Goal: Task Accomplishment & Management: Complete application form

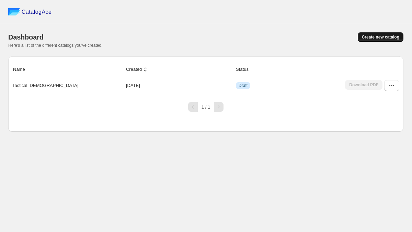
click at [392, 34] on button "Create new catalog" at bounding box center [381, 37] width 46 height 10
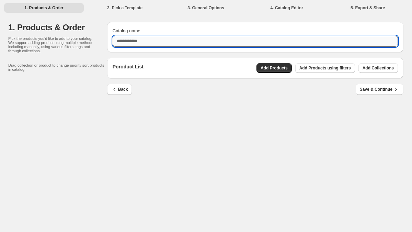
click at [200, 44] on input "Catalog name" at bounding box center [255, 41] width 285 height 11
type input "*"
type input "******"
click at [265, 69] on span "Add Products" at bounding box center [274, 67] width 27 height 5
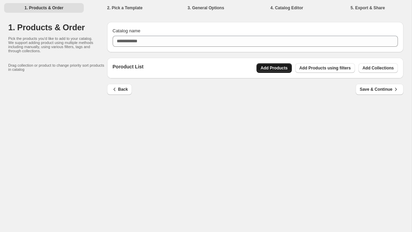
click at [270, 68] on span "Add Products" at bounding box center [274, 67] width 27 height 5
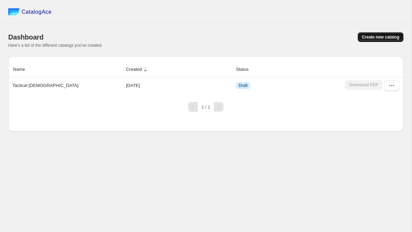
click at [391, 37] on span "Create new catalog" at bounding box center [380, 36] width 37 height 5
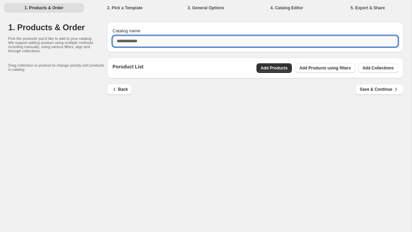
click at [208, 41] on input "Catalog name" at bounding box center [255, 41] width 285 height 11
type input "***"
click at [283, 71] on button "Add Products" at bounding box center [274, 68] width 35 height 10
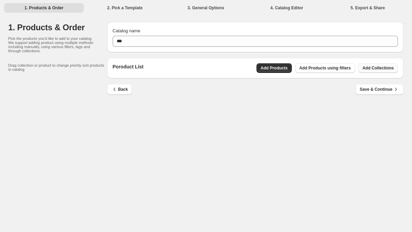
click at [368, 68] on span "Add Collections" at bounding box center [378, 67] width 31 height 5
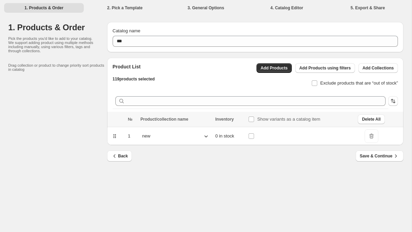
click at [375, 136] on span "DeleteIcon" at bounding box center [372, 136] width 14 height 14
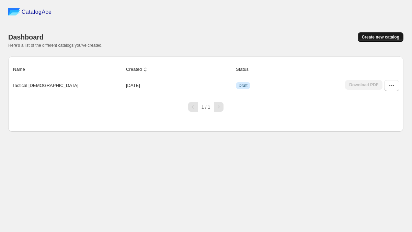
click at [375, 34] on button "Create new catalog" at bounding box center [381, 37] width 46 height 10
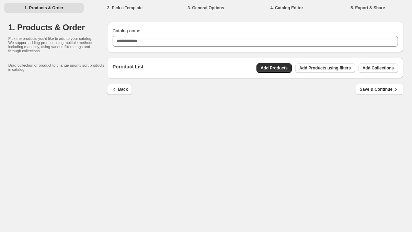
click at [290, 31] on div "Catalog name" at bounding box center [255, 30] width 285 height 7
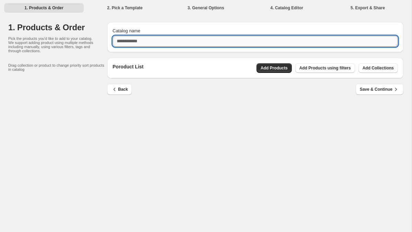
click at [287, 40] on input "Catalog name" at bounding box center [255, 41] width 285 height 11
type input "**"
click at [371, 67] on span "Add Collections" at bounding box center [378, 67] width 31 height 5
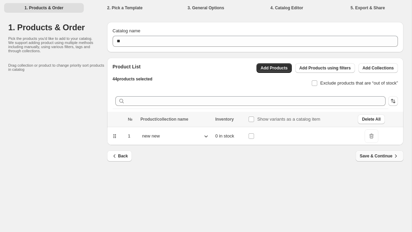
click at [381, 158] on span "Save & Continue" at bounding box center [379, 155] width 39 height 7
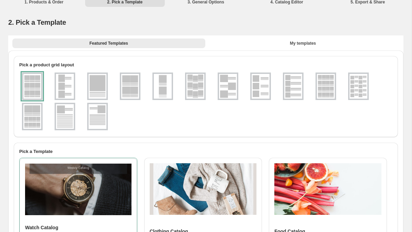
scroll to position [13, 0]
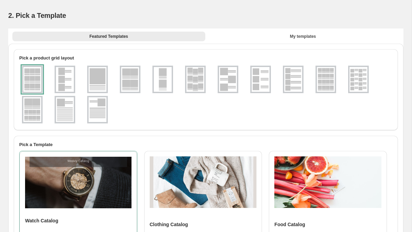
click at [65, 108] on img at bounding box center [65, 109] width 18 height 25
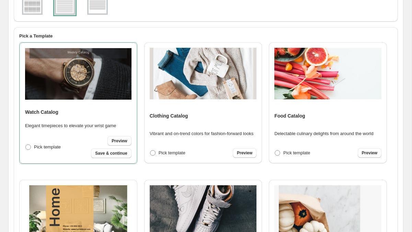
scroll to position [1, 0]
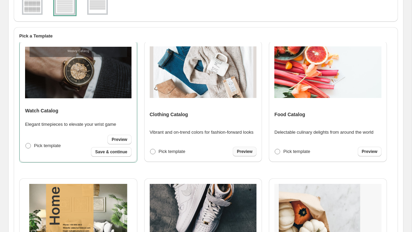
click at [252, 150] on span "Preview" at bounding box center [244, 151] width 15 height 5
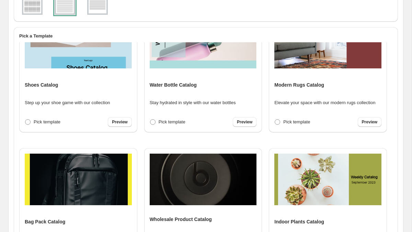
scroll to position [860, 0]
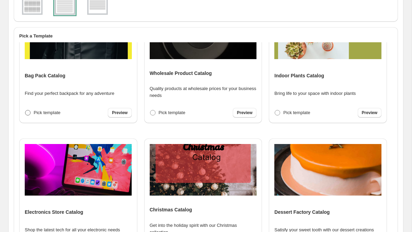
click at [60, 112] on span "Pick template" at bounding box center [47, 112] width 27 height 5
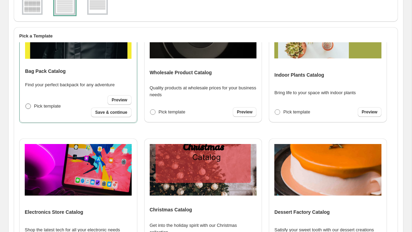
scroll to position [860, 0]
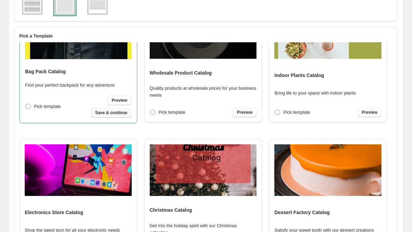
click at [115, 114] on span "Save & continue" at bounding box center [111, 112] width 32 height 5
select select "**********"
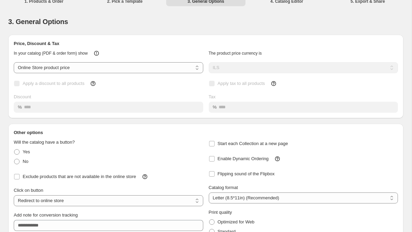
scroll to position [0, 0]
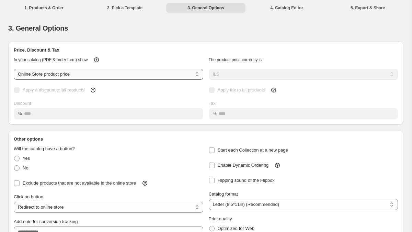
click at [81, 75] on select "**********" at bounding box center [109, 74] width 190 height 11
select select "****"
click at [69, 90] on span "Apply a discount to all products" at bounding box center [54, 89] width 62 height 5
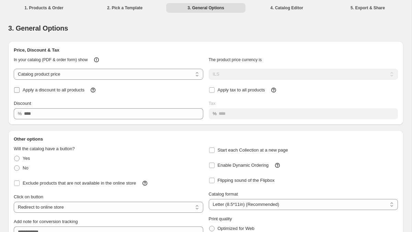
click at [69, 90] on span "Apply a discount to all products" at bounding box center [54, 89] width 62 height 5
click at [213, 94] on label "Apply tax to all products" at bounding box center [237, 90] width 56 height 10
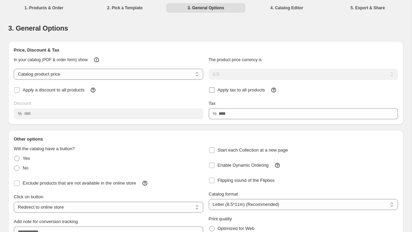
click at [213, 94] on label "Apply tax to all products" at bounding box center [237, 90] width 56 height 10
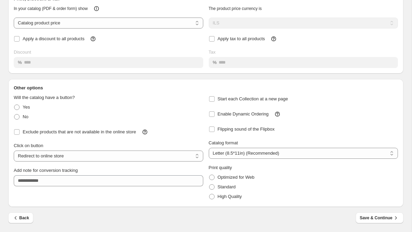
scroll to position [52, 0]
click at [17, 116] on span at bounding box center [16, 116] width 5 height 5
select select "**********"
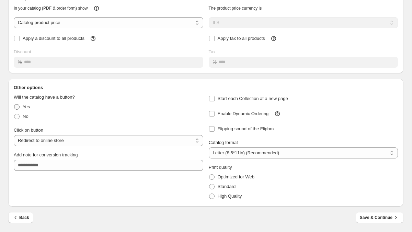
click at [18, 109] on span at bounding box center [16, 106] width 5 height 5
select select "**********"
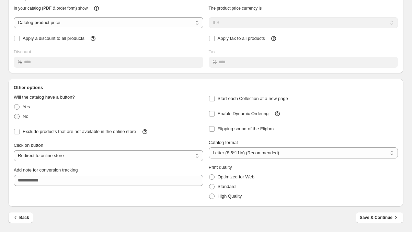
click at [18, 115] on span at bounding box center [16, 116] width 5 height 5
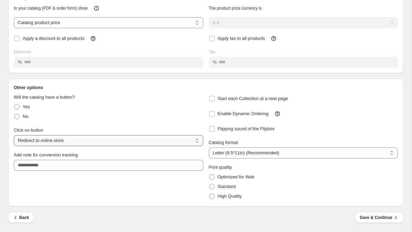
click at [38, 143] on select "**********" at bounding box center [109, 140] width 190 height 11
select select "**********"
click at [225, 149] on select "**********" at bounding box center [304, 152] width 190 height 11
select select "**"
click at [233, 198] on span "High Quality" at bounding box center [230, 195] width 24 height 5
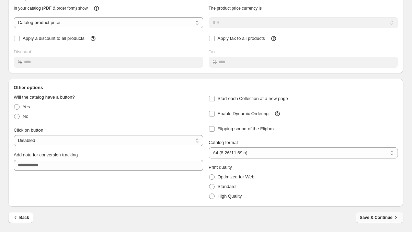
click at [382, 219] on span "Save & Continue" at bounding box center [379, 217] width 39 height 7
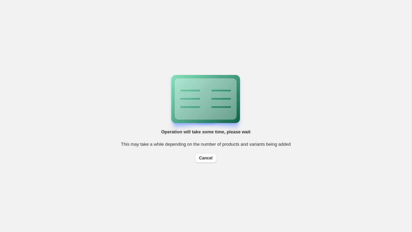
scroll to position [0, 0]
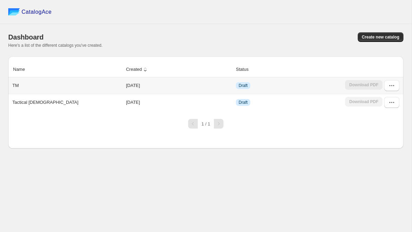
click at [10, 84] on div "TM" at bounding box center [66, 84] width 112 height 10
click at [14, 84] on p "TM" at bounding box center [15, 85] width 7 height 7
click at [389, 84] on icon "button" at bounding box center [391, 85] width 7 height 7
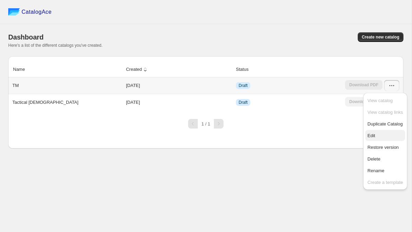
click at [384, 131] on button "Edit" at bounding box center [384, 135] width 39 height 11
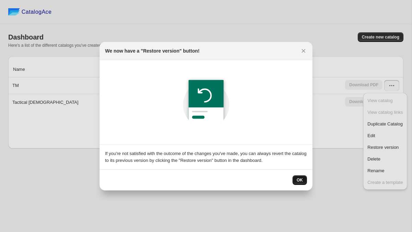
click at [300, 177] on span "OK" at bounding box center [300, 179] width 6 height 5
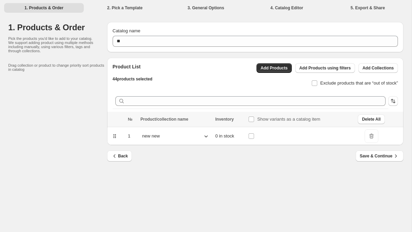
click at [355, 155] on div "Back Save & Continue" at bounding box center [253, 153] width 302 height 16
click at [359, 156] on button "Save & Continue" at bounding box center [380, 155] width 48 height 11
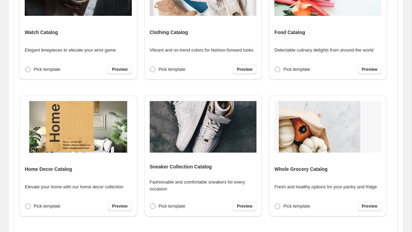
scroll to position [172, 0]
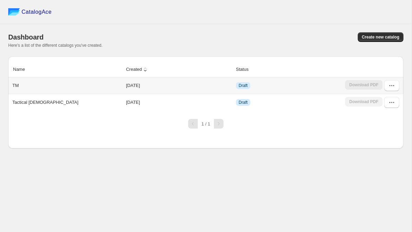
click at [17, 84] on p "TM" at bounding box center [15, 85] width 7 height 7
click at [390, 84] on icon "button" at bounding box center [391, 85] width 7 height 7
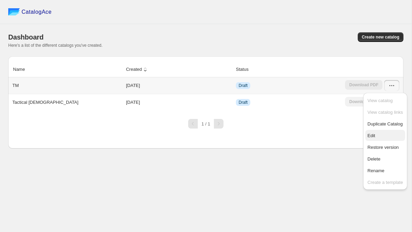
click at [393, 136] on span "Edit" at bounding box center [385, 135] width 35 height 7
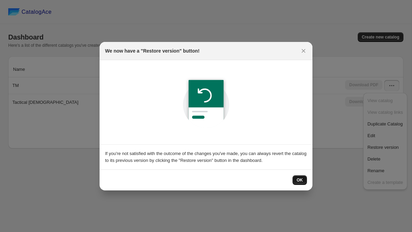
click at [304, 177] on button "OK" at bounding box center [300, 180] width 14 height 10
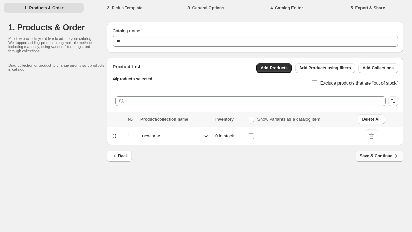
click at [385, 159] on span "Save & Continue" at bounding box center [379, 155] width 39 height 7
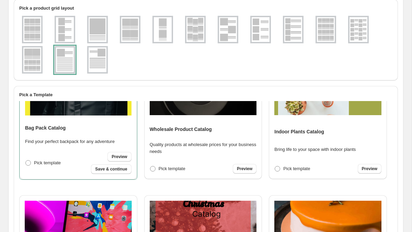
scroll to position [851, 0]
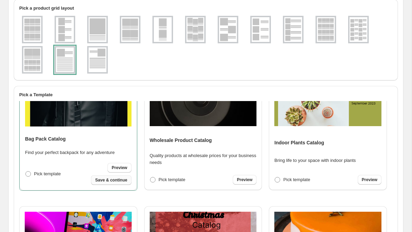
click at [114, 181] on span "Save & continue" at bounding box center [111, 179] width 32 height 5
select select "****"
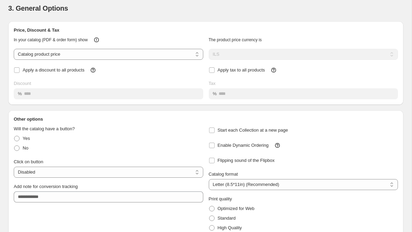
scroll to position [52, 0]
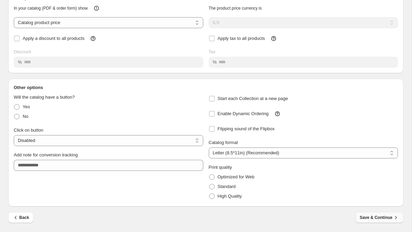
click at [377, 221] on span "Save & Continue" at bounding box center [379, 217] width 39 height 7
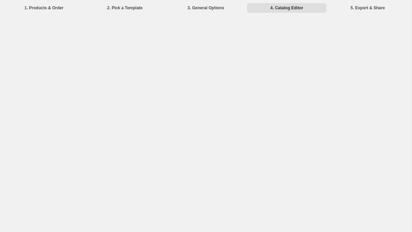
click at [358, 8] on li "5. Export & Share" at bounding box center [368, 8] width 80 height 10
click at [210, 9] on li "3. General Options" at bounding box center [206, 8] width 80 height 10
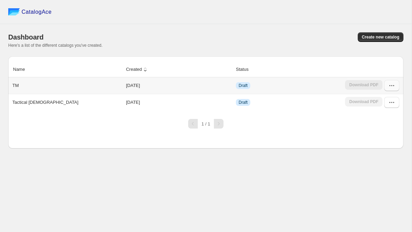
click at [390, 82] on icon "button" at bounding box center [391, 85] width 7 height 7
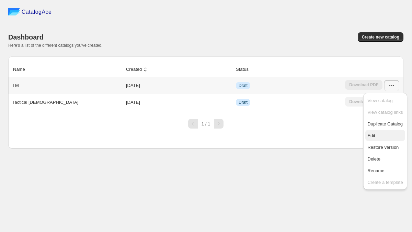
click at [379, 136] on span "Edit" at bounding box center [385, 135] width 35 height 7
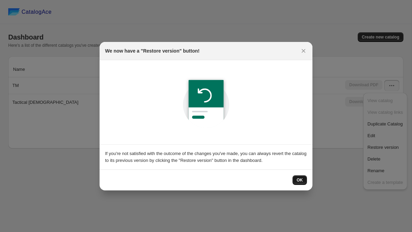
click at [297, 175] on button "OK" at bounding box center [300, 180] width 14 height 10
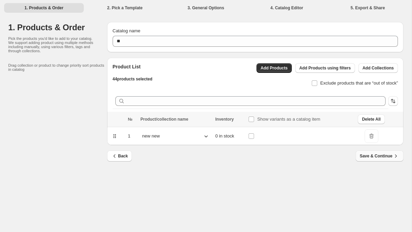
click at [390, 155] on span "Save & Continue" at bounding box center [379, 155] width 39 height 7
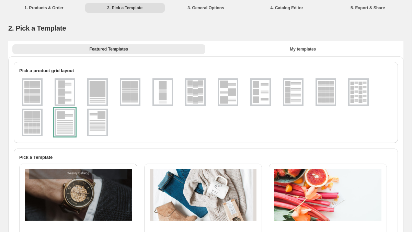
click at [92, 128] on img at bounding box center [98, 122] width 18 height 25
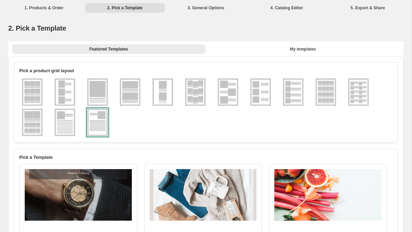
click at [64, 126] on img at bounding box center [65, 122] width 18 height 25
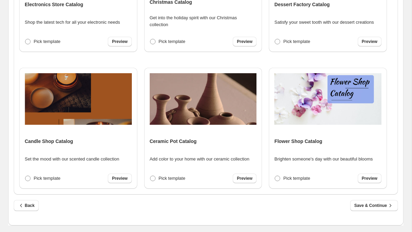
scroll to position [714, 0]
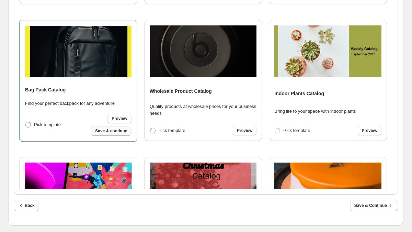
click at [110, 132] on span "Save & continue" at bounding box center [111, 130] width 32 height 5
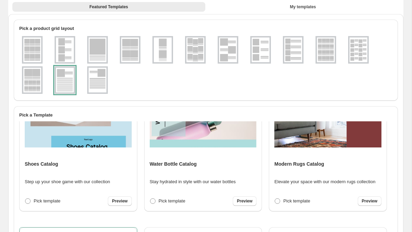
scroll to position [10, 0]
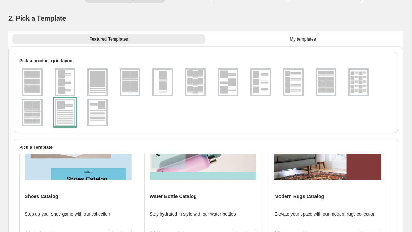
select select "****"
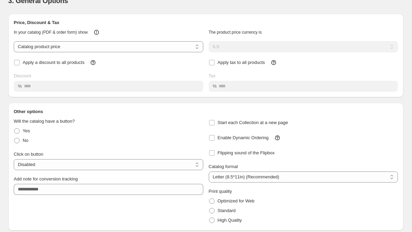
scroll to position [52, 0]
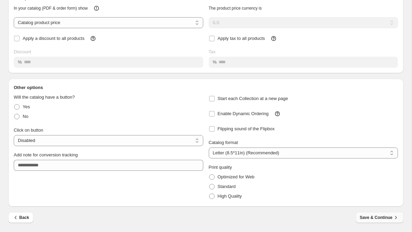
click at [381, 218] on span "Save & Continue" at bounding box center [379, 217] width 39 height 7
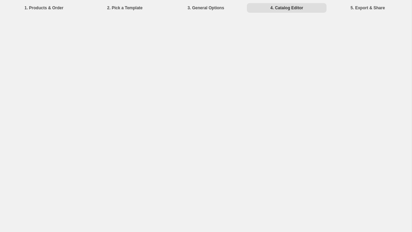
scroll to position [0, 0]
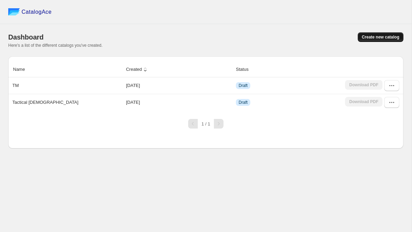
click at [385, 34] on span "Create new catalog" at bounding box center [380, 36] width 37 height 5
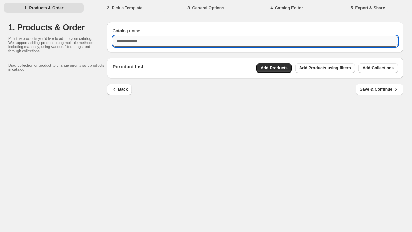
click at [306, 39] on input "Catalog name" at bounding box center [255, 41] width 285 height 11
type input "***"
click at [371, 66] on span "Add Collections" at bounding box center [378, 67] width 31 height 5
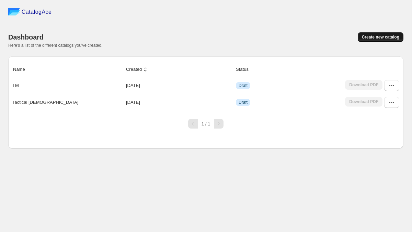
click at [378, 37] on span "Create new catalog" at bounding box center [380, 36] width 37 height 5
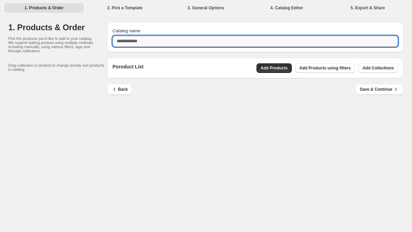
click at [318, 42] on input "Catalog name" at bounding box center [255, 41] width 285 height 11
type input "****"
click at [383, 66] on span "Add Collections" at bounding box center [378, 67] width 31 height 5
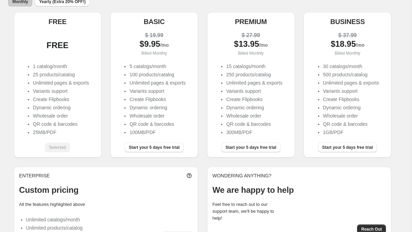
scroll to position [88, 0]
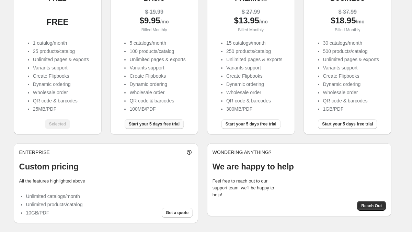
click at [139, 125] on span "Start your 5 days free trial" at bounding box center [154, 123] width 51 height 5
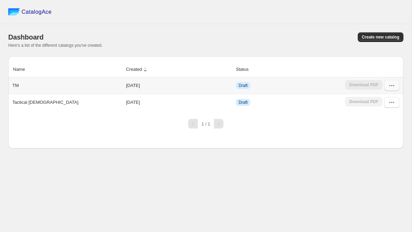
click at [394, 87] on icon "button" at bounding box center [391, 85] width 7 height 7
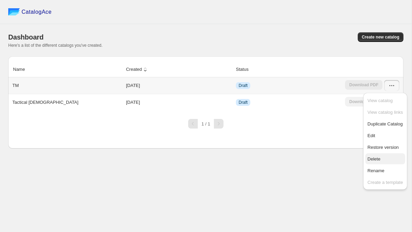
click at [377, 160] on span "Delete" at bounding box center [374, 158] width 13 height 5
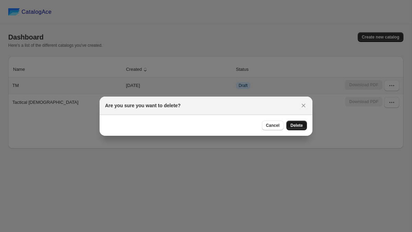
click at [292, 125] on span "Delete" at bounding box center [297, 125] width 12 height 5
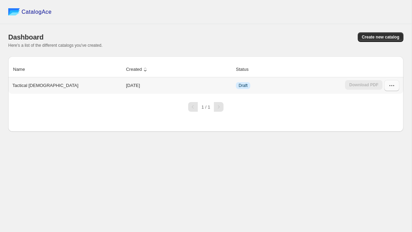
click at [396, 82] on button "button" at bounding box center [391, 85] width 15 height 11
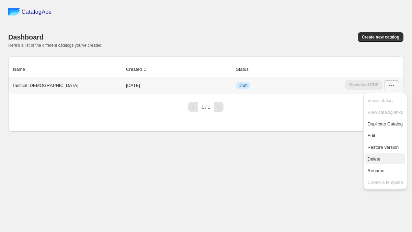
click at [380, 161] on span "Delete" at bounding box center [374, 158] width 13 height 5
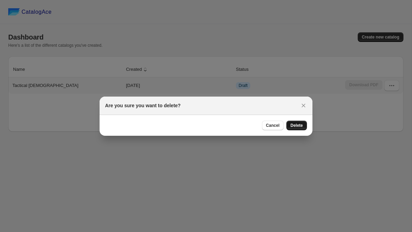
click at [295, 128] on button "Delete" at bounding box center [296, 126] width 21 height 10
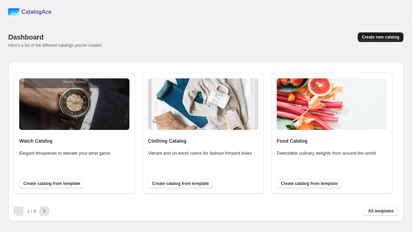
click at [377, 38] on span "Create new catalog" at bounding box center [380, 36] width 37 height 5
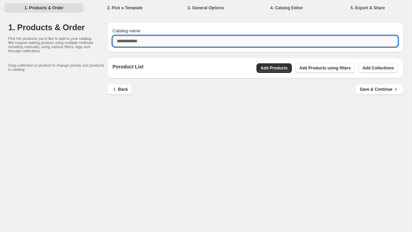
click at [285, 42] on input "Catalog name" at bounding box center [255, 41] width 285 height 11
type input "***"
click at [394, 70] on button "Add Collections" at bounding box center [378, 68] width 39 height 10
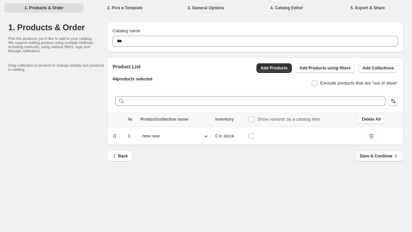
click at [366, 157] on span "Save & Continue" at bounding box center [379, 155] width 39 height 7
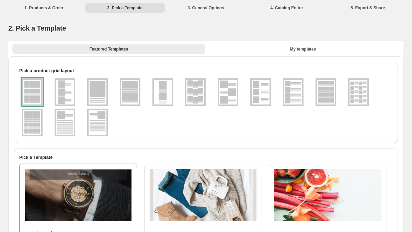
click at [66, 120] on img at bounding box center [65, 122] width 18 height 25
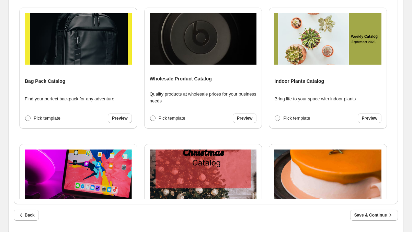
scroll to position [716, 0]
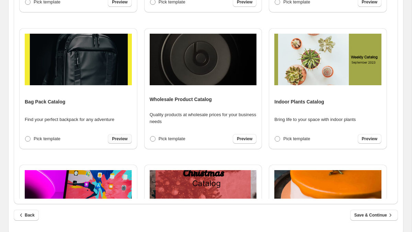
click at [121, 139] on span "Preview" at bounding box center [119, 138] width 15 height 5
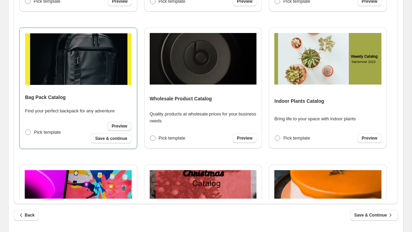
scroll to position [715, 0]
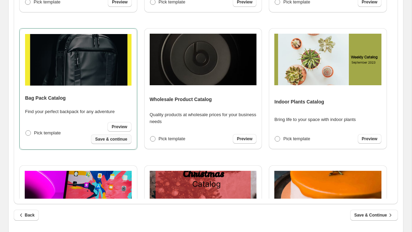
click at [120, 137] on span "Save & continue" at bounding box center [111, 138] width 32 height 5
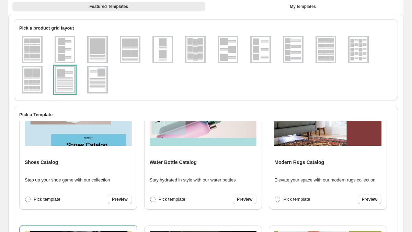
select select "**********"
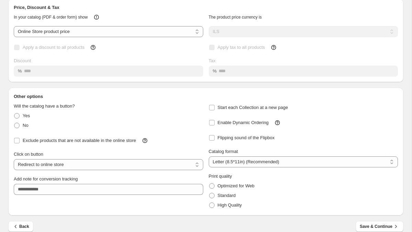
scroll to position [0, 0]
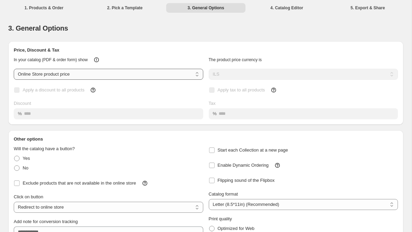
click at [106, 70] on select "**********" at bounding box center [109, 74] width 190 height 11
select select "****"
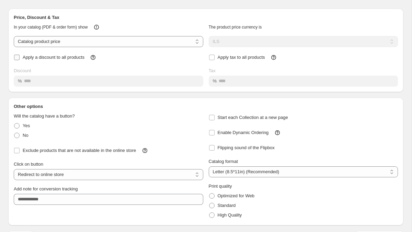
scroll to position [52, 0]
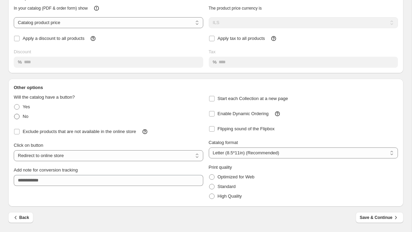
click at [20, 117] on label "No" at bounding box center [21, 117] width 15 height 10
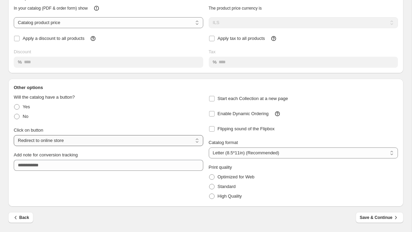
click at [100, 138] on select "**********" at bounding box center [109, 140] width 190 height 11
select select "**********"
click at [362, 218] on span "Save & Continue" at bounding box center [379, 217] width 39 height 7
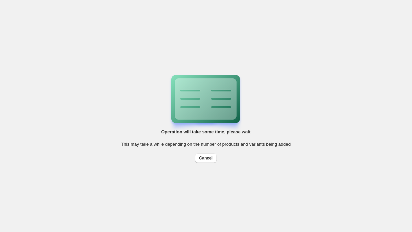
scroll to position [0, 0]
